Goal: Find specific page/section

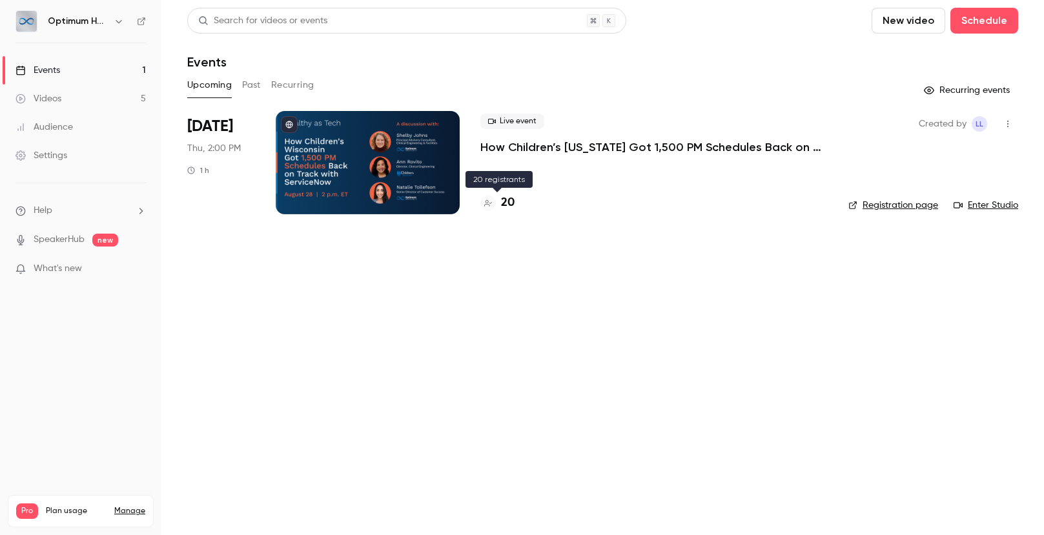
click at [509, 203] on h4 "20" at bounding box center [508, 202] width 14 height 17
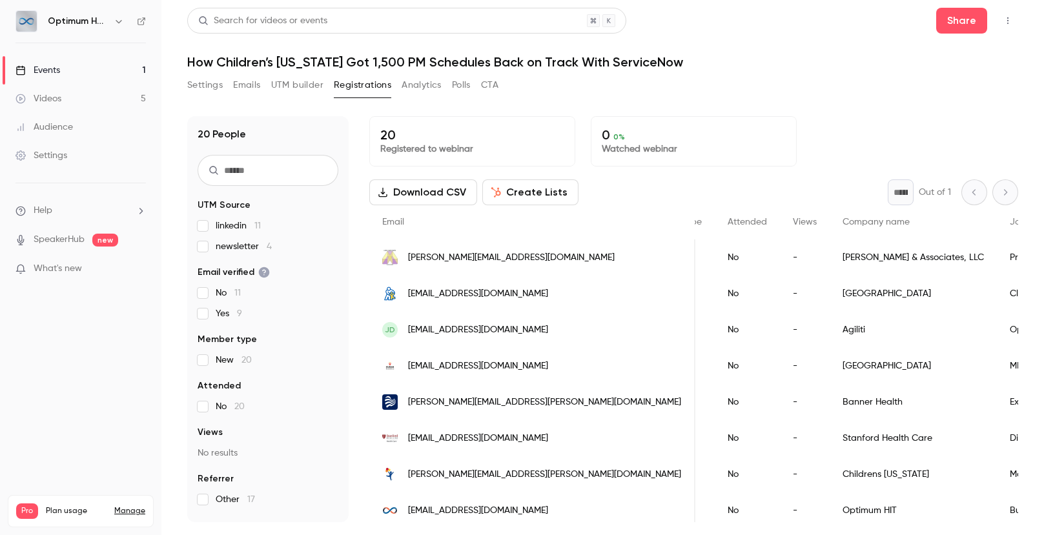
scroll to position [0, 254]
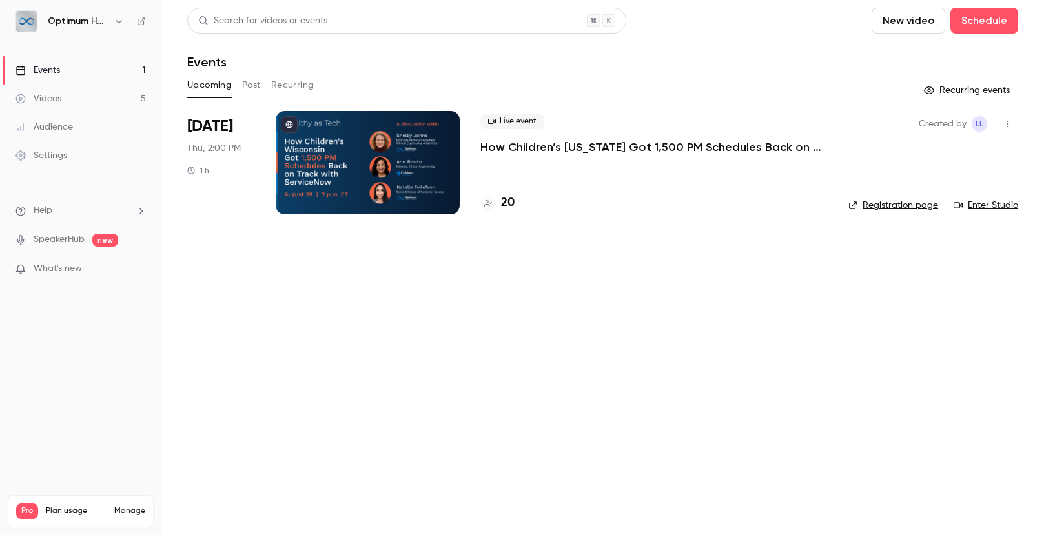
click at [516, 202] on div "20" at bounding box center [653, 202] width 347 height 17
click at [509, 203] on h4 "20" at bounding box center [508, 202] width 14 height 17
